Goal: Task Accomplishment & Management: Complete application form

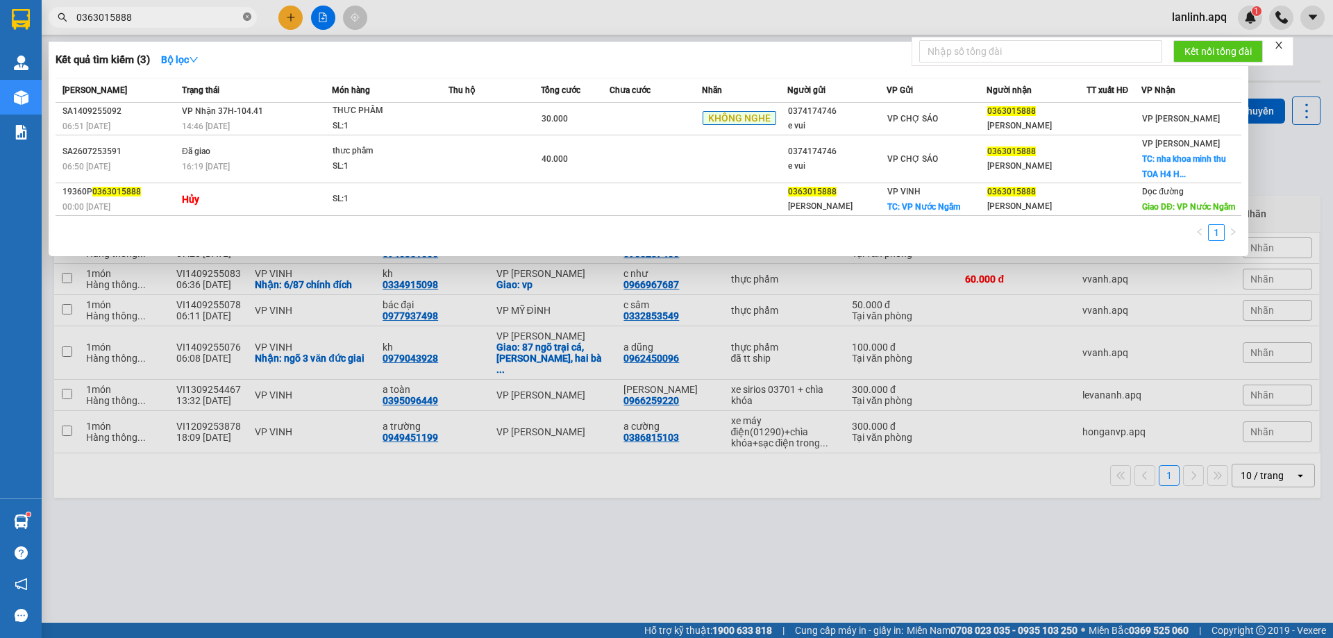
click at [246, 15] on icon "close-circle" at bounding box center [247, 16] width 8 height 8
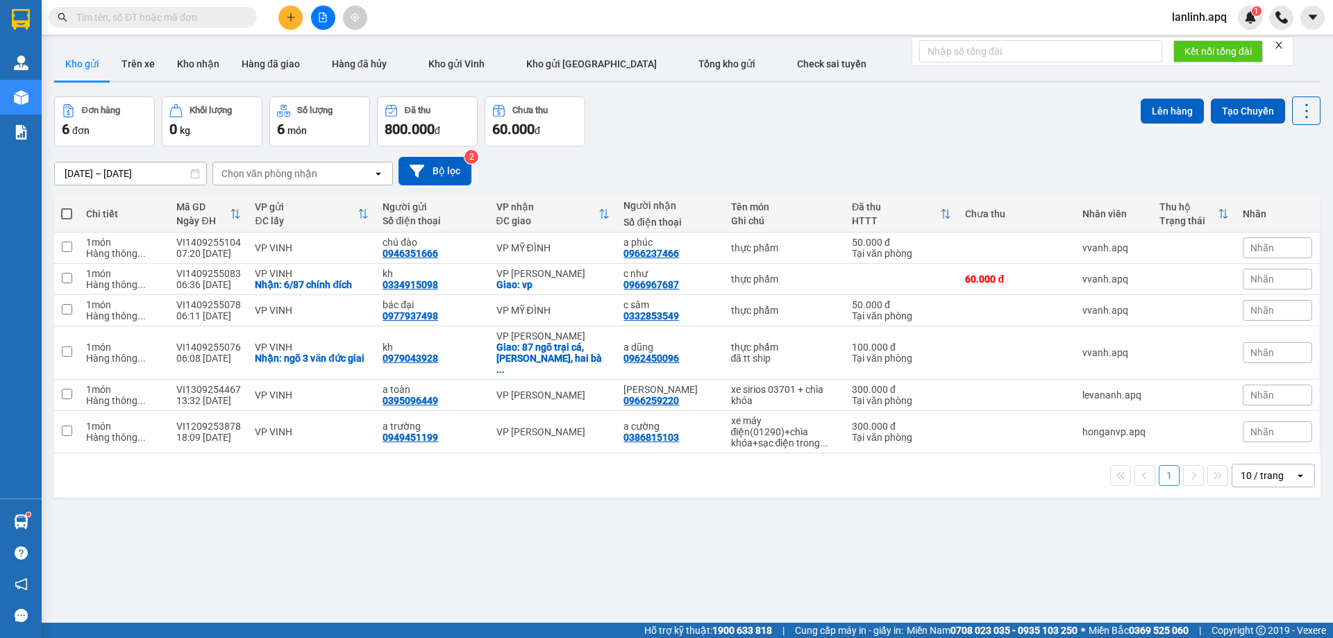
click at [171, 17] on input "text" at bounding box center [158, 17] width 164 height 15
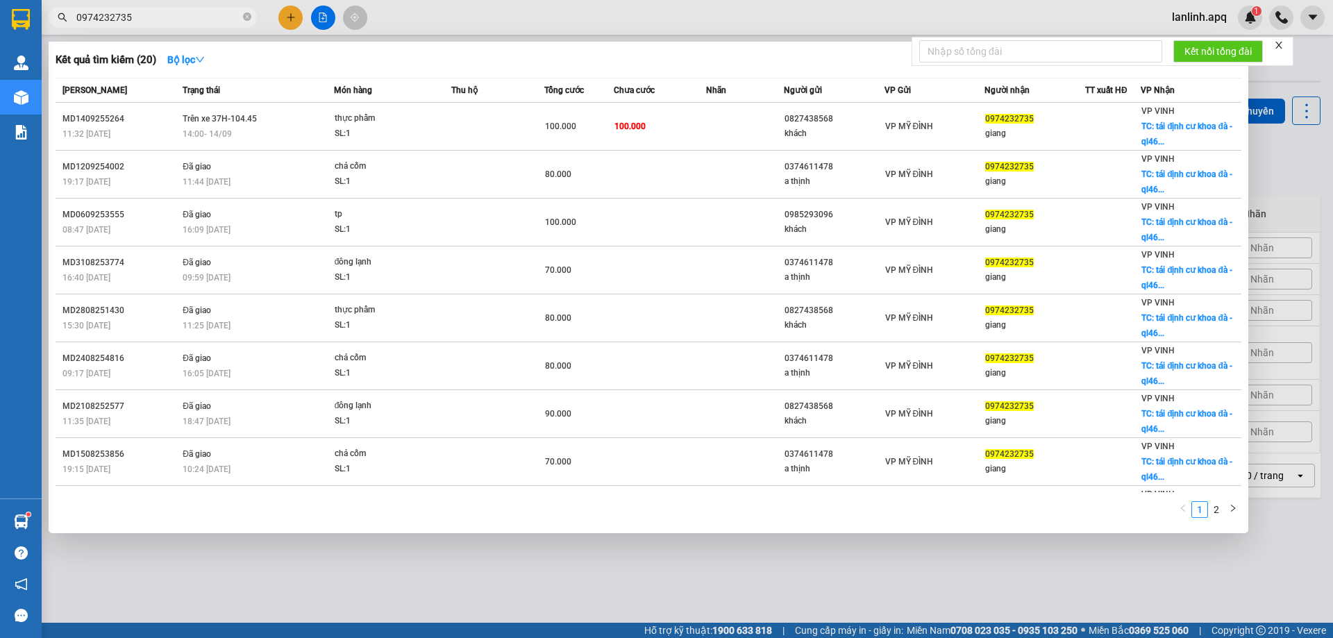
type input "0974232735"
click at [176, 18] on input "0974232735" at bounding box center [158, 17] width 164 height 15
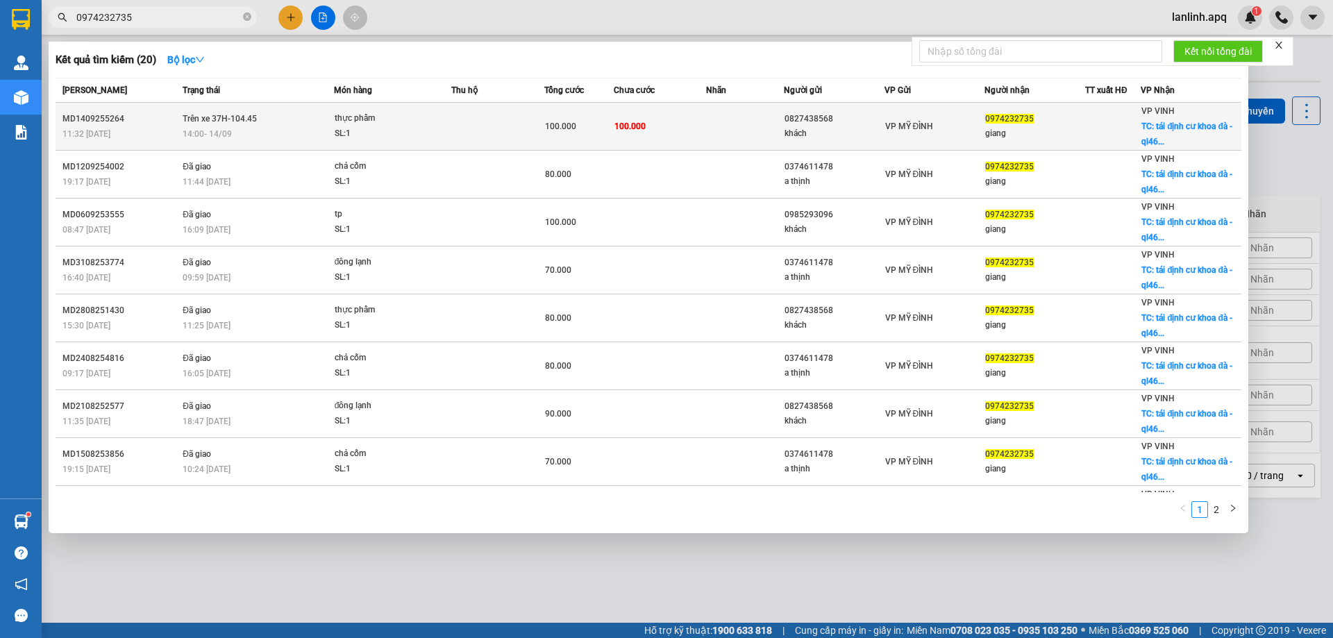
click at [281, 136] on div "14:00 [DATE]" at bounding box center [258, 133] width 151 height 15
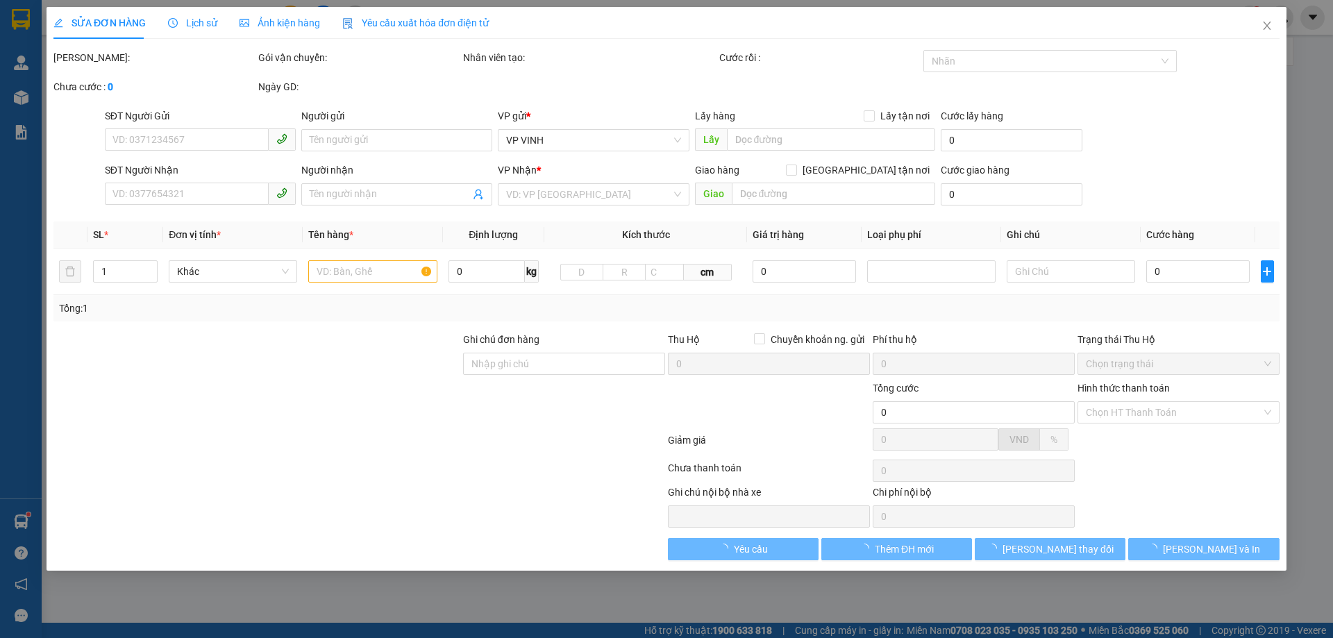
type input "0827438568"
type input "khách"
type input "0974232735"
type input "giang"
checkbox input "true"
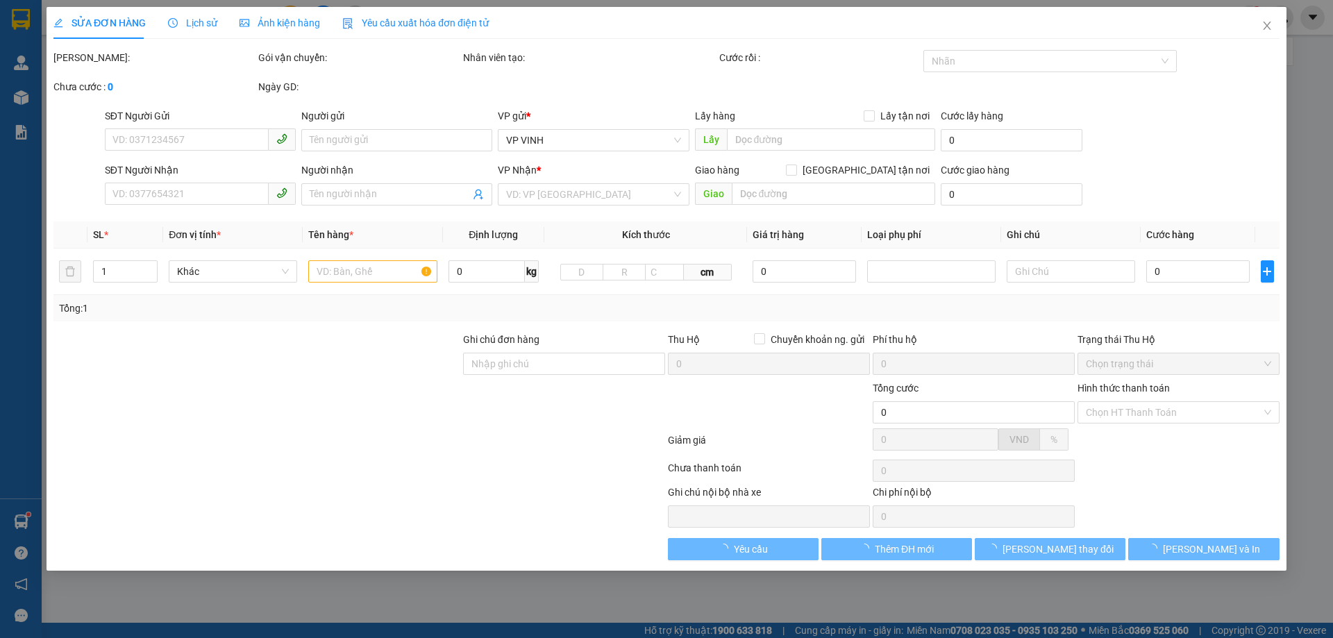
type input "tái định cư khoa đà - ql46b- vsip"
type input "100.000"
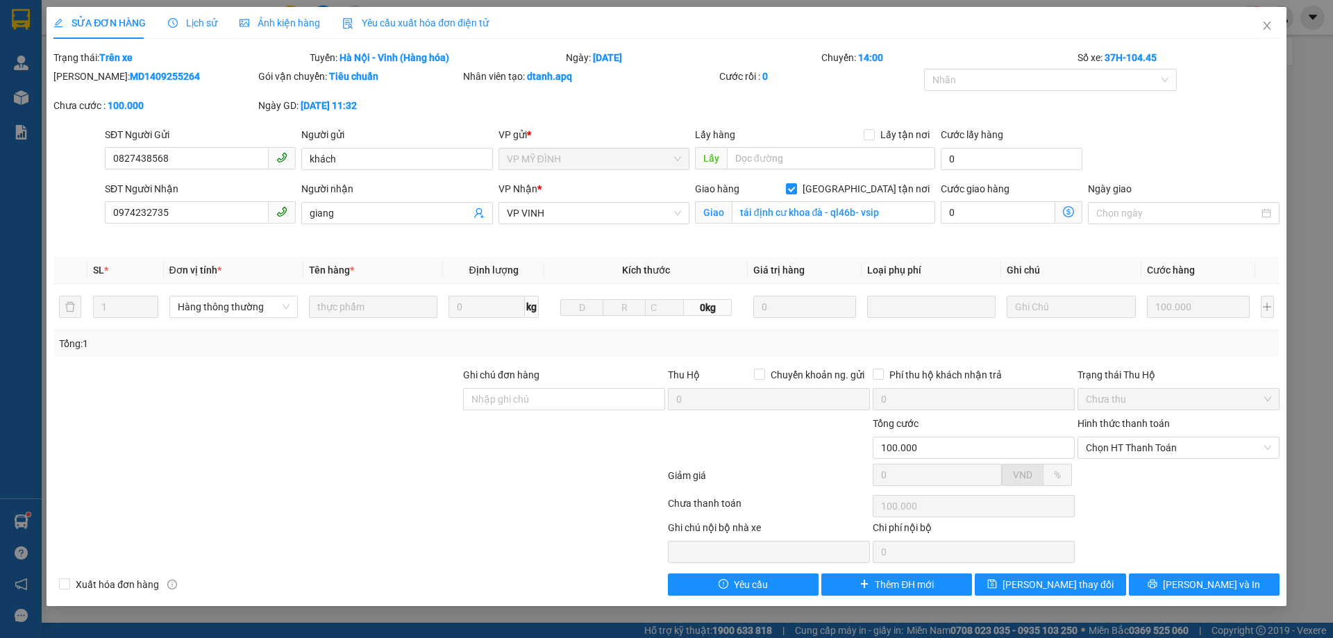
click at [185, 15] on div "Lịch sử" at bounding box center [192, 23] width 49 height 32
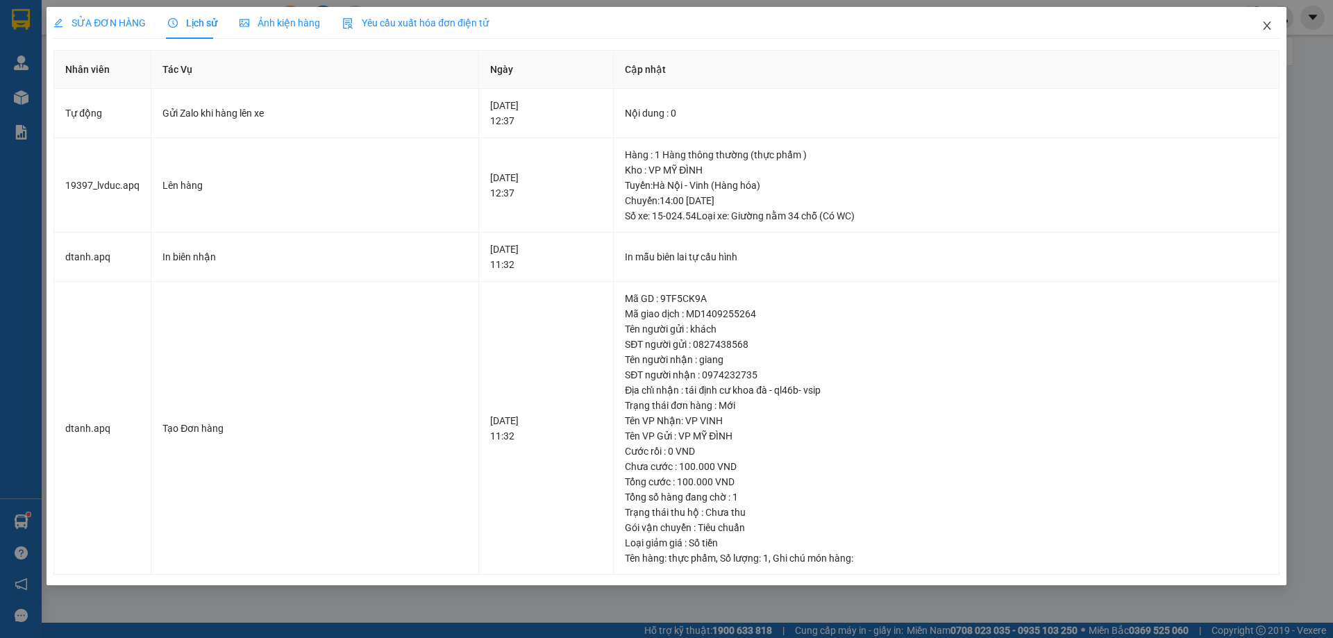
click at [1270, 28] on icon "close" at bounding box center [1266, 25] width 11 height 11
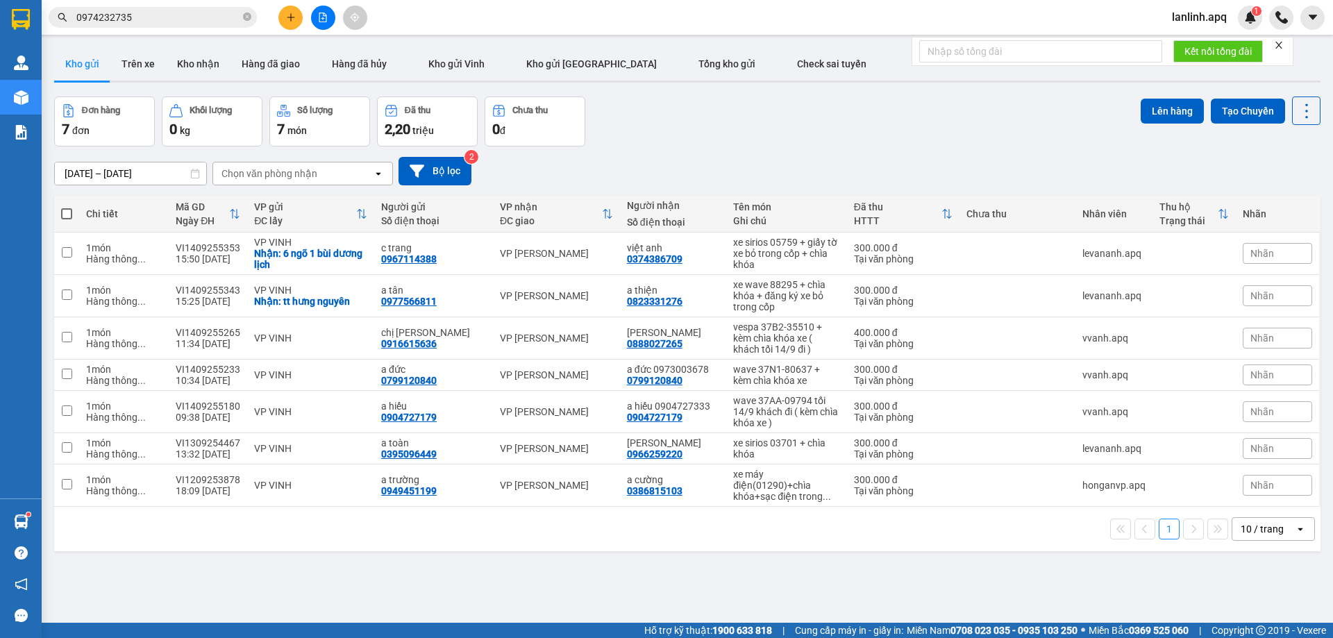
click at [181, 10] on input "0974232735" at bounding box center [158, 17] width 164 height 15
